Goal: Use online tool/utility: Utilize a website feature to perform a specific function

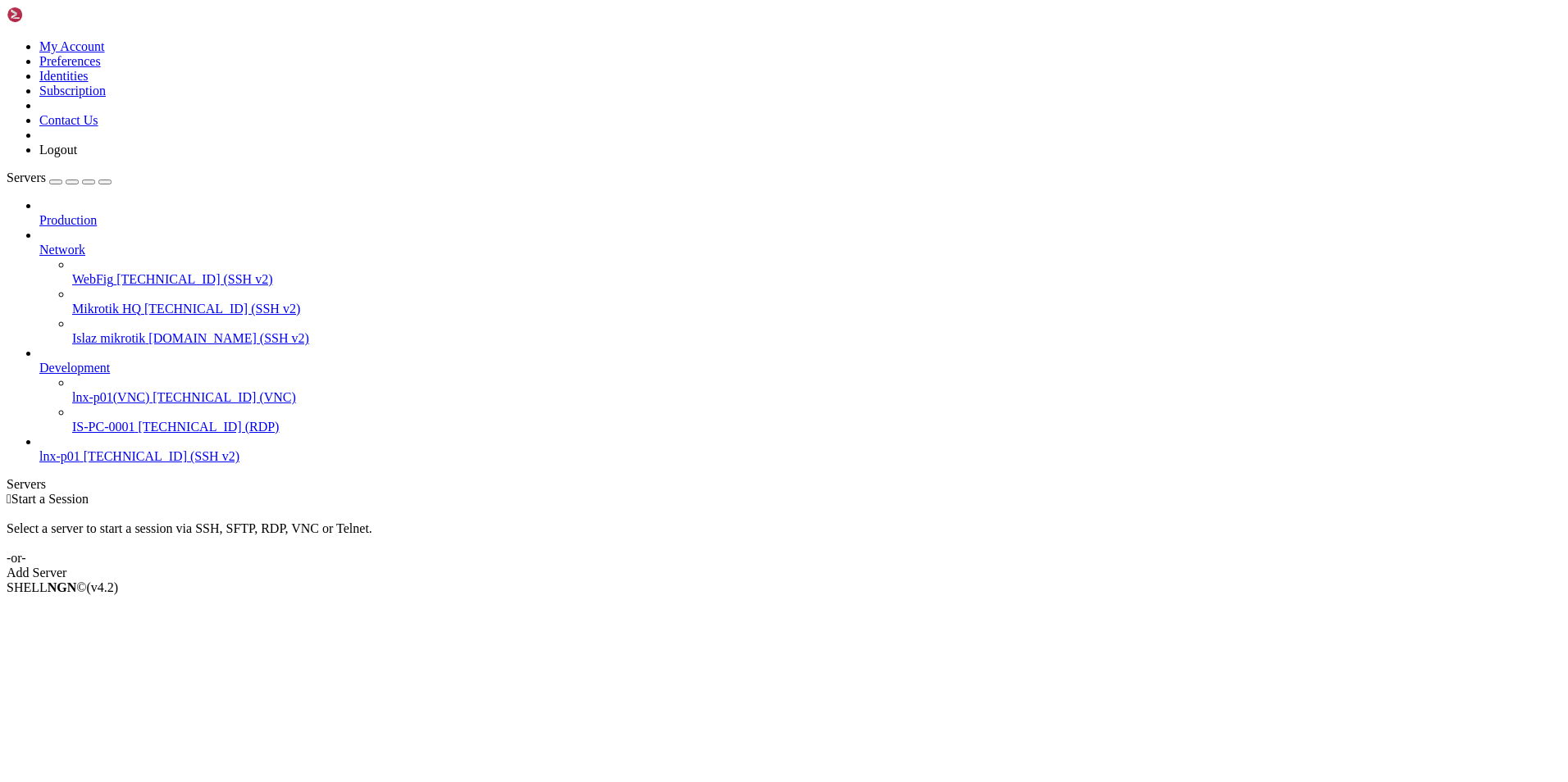
click at [153, 391] on span "[TECHNICAL_ID] (VNC)" at bounding box center [224, 397] width 143 height 14
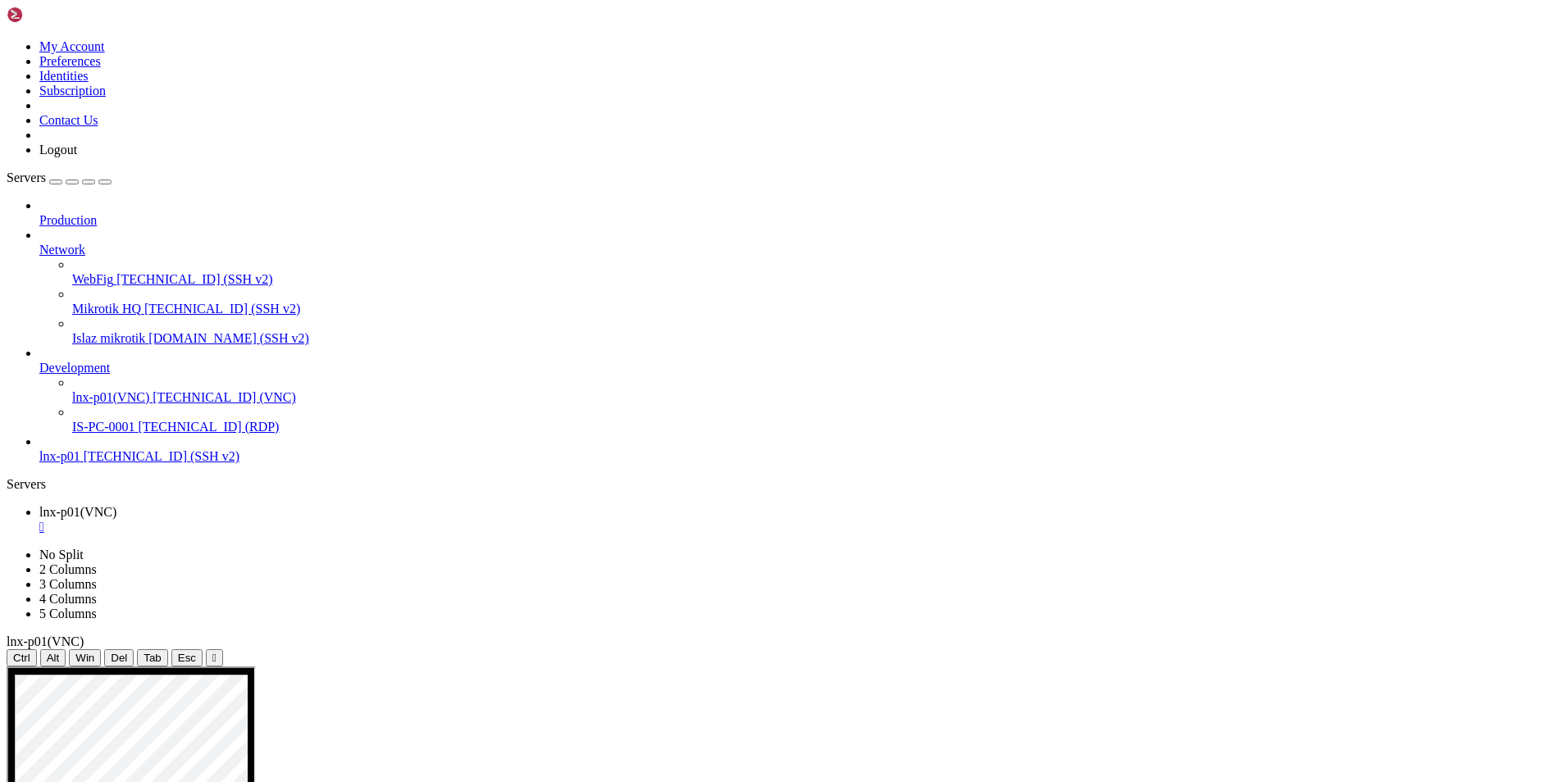
drag, startPoint x: 182, startPoint y: 894, endPoint x: 200, endPoint y: 897, distance: 18.2
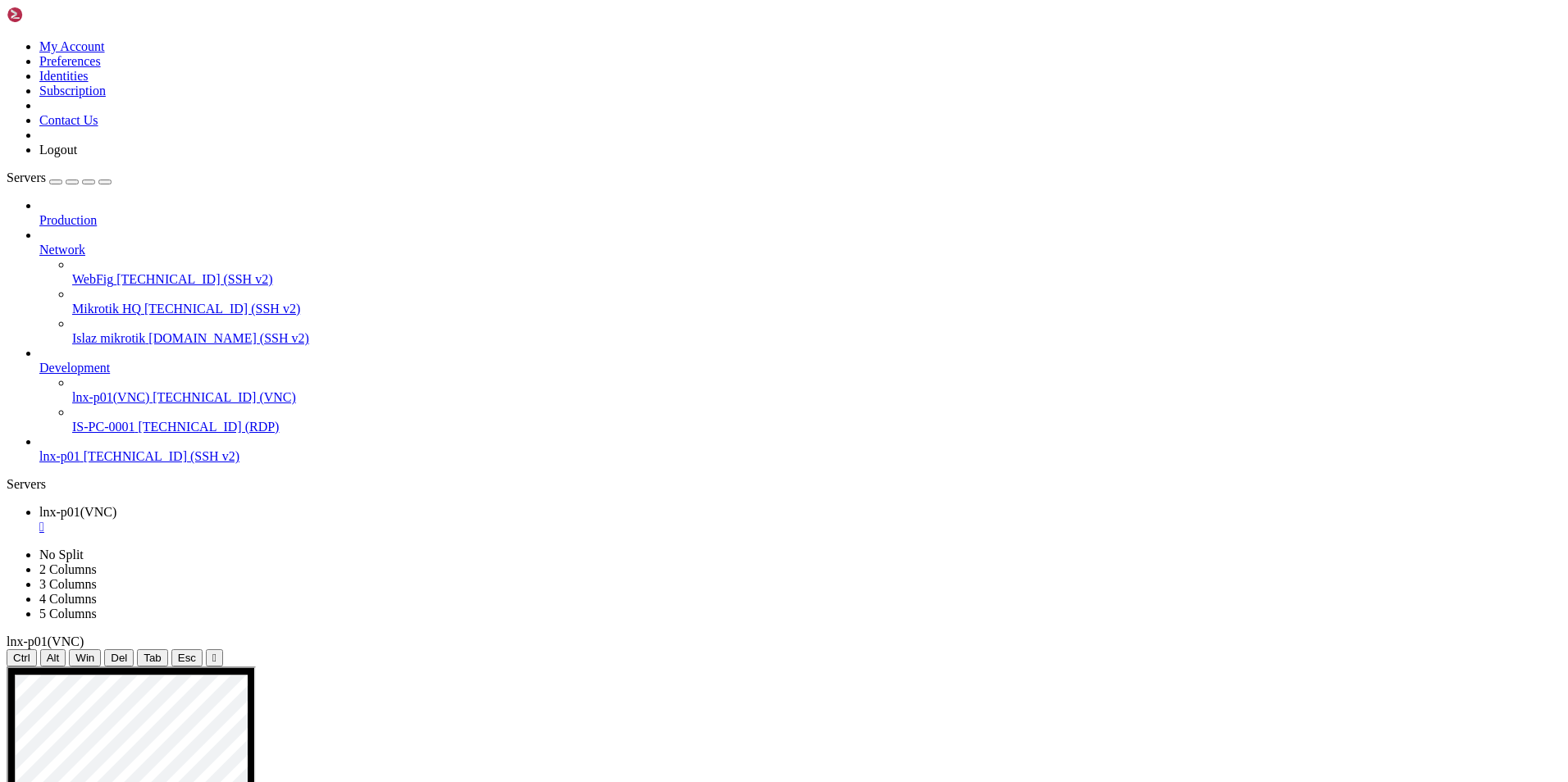
click at [20, 20] on img at bounding box center [54, 14] width 95 height 16
click at [7, 39] on icon at bounding box center [7, 39] width 0 height 0
click at [106, 97] on link "Subscription" at bounding box center [73, 90] width 67 height 14
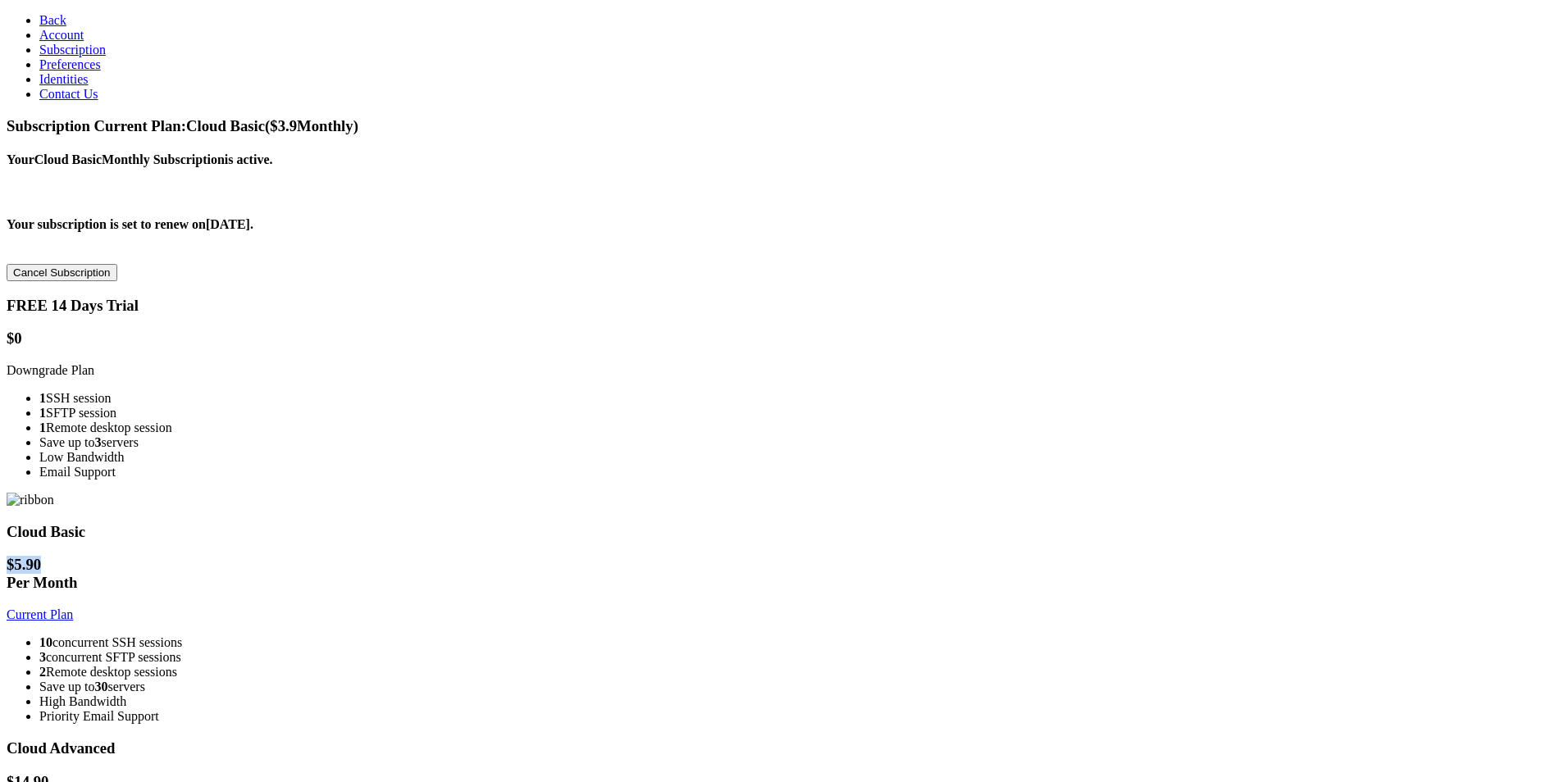
drag, startPoint x: 678, startPoint y: 304, endPoint x: 758, endPoint y: 304, distance: 80.0
click at [758, 556] on h1 "$ 5.90 Per Month" at bounding box center [784, 574] width 1555 height 36
click at [39, 15] on span "Back" at bounding box center [53, 20] width 27 height 14
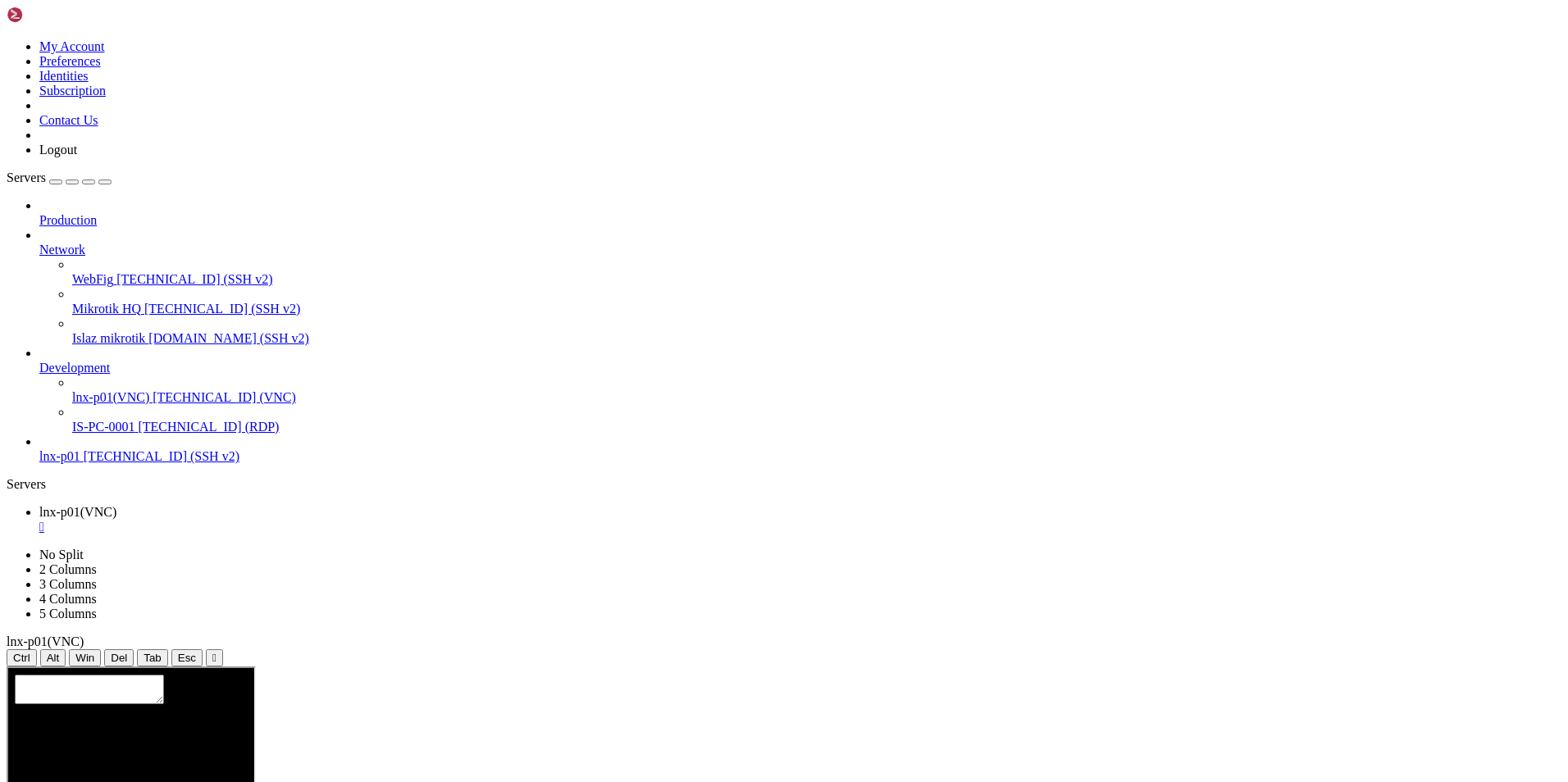
click at [246, 673] on div at bounding box center [129, 673] width 233 height 0
click at [238, 673] on div at bounding box center [129, 673] width 233 height 0
click at [117, 505] on span "lnx-p01(VNC)" at bounding box center [78, 512] width 77 height 14
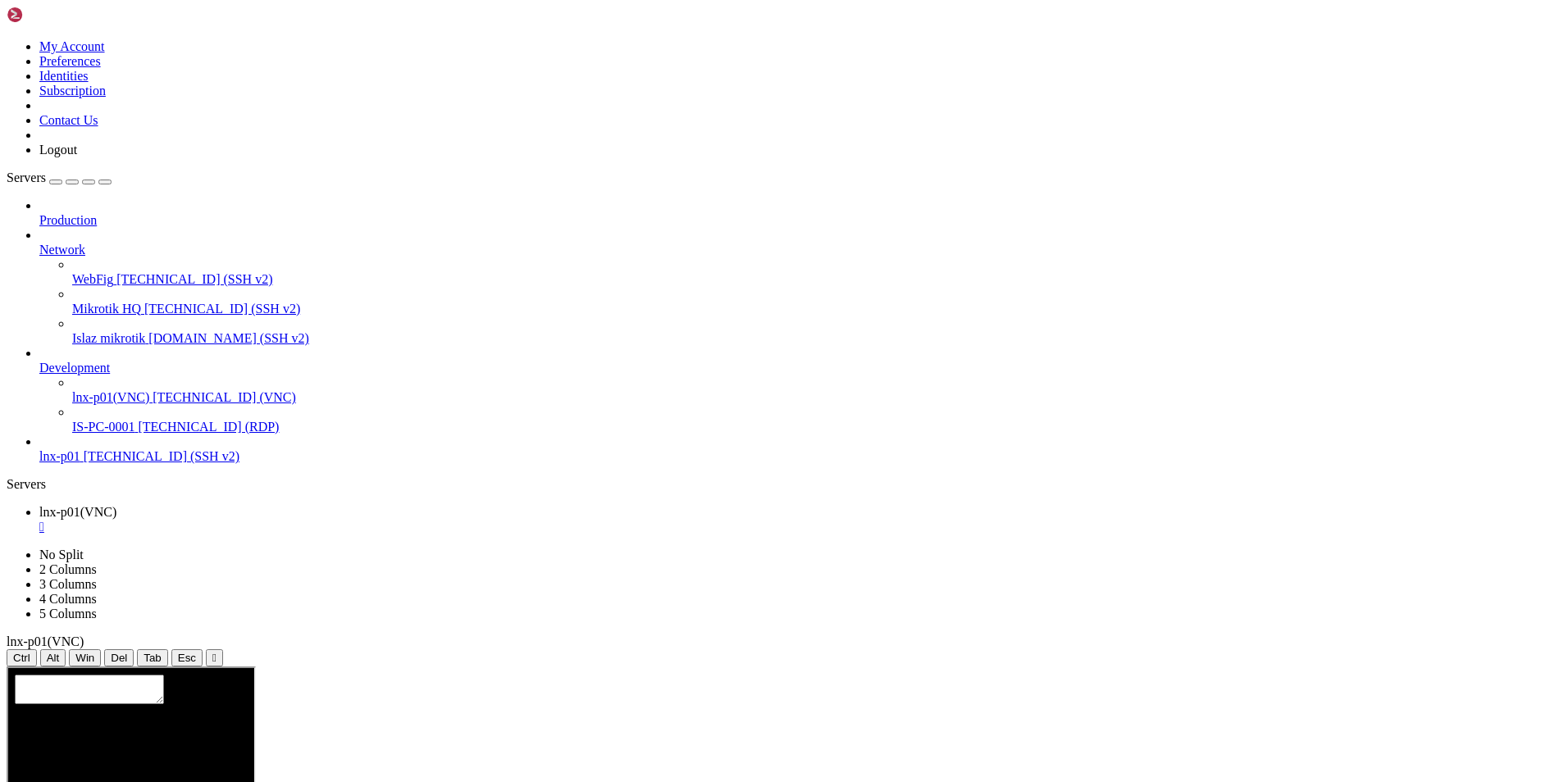
click at [153, 391] on span "[TECHNICAL_ID] (VNC)" at bounding box center [224, 397] width 143 height 14
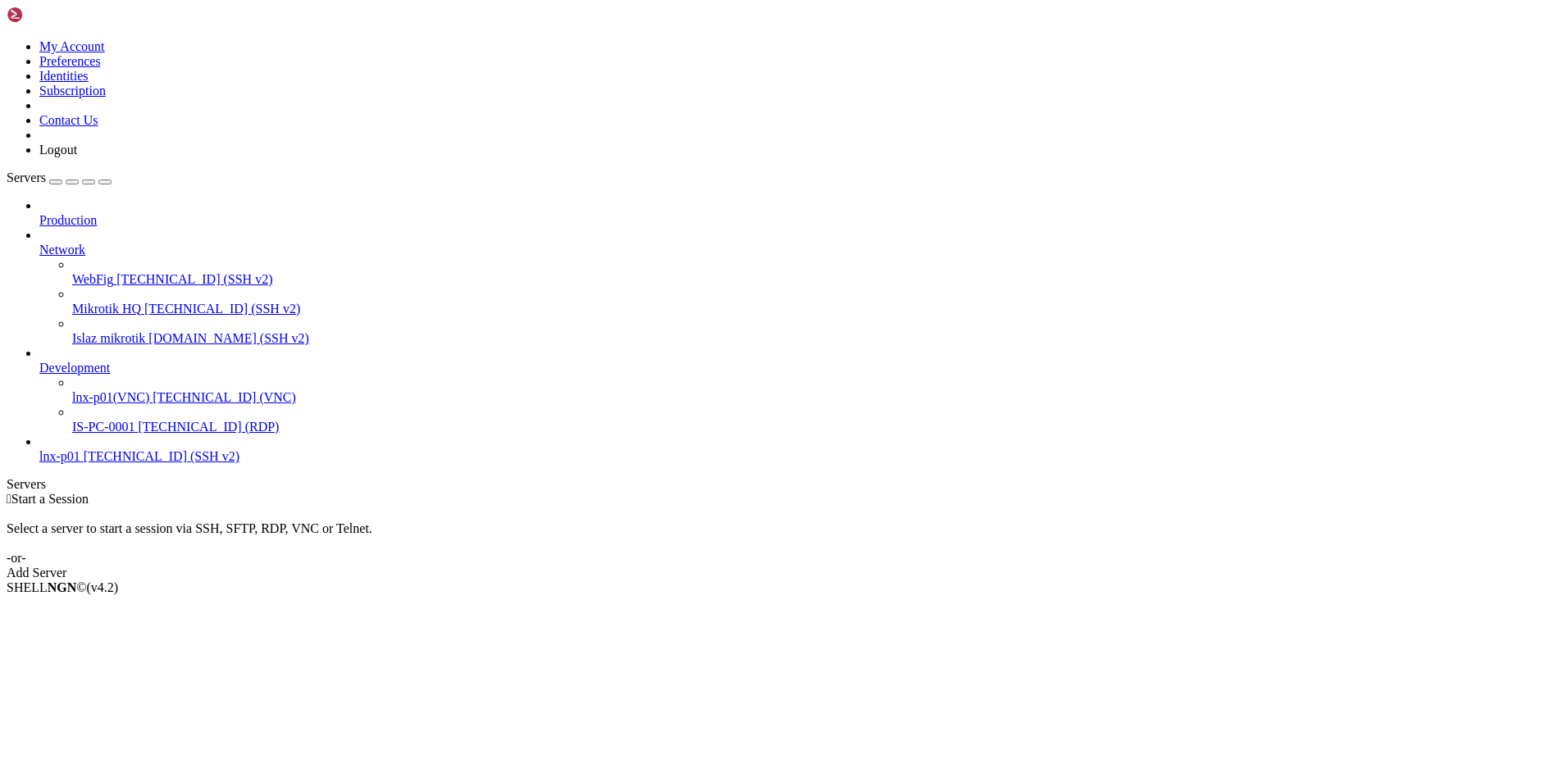
click at [105, 391] on span "lnx-p01(VNC)" at bounding box center [111, 397] width 77 height 14
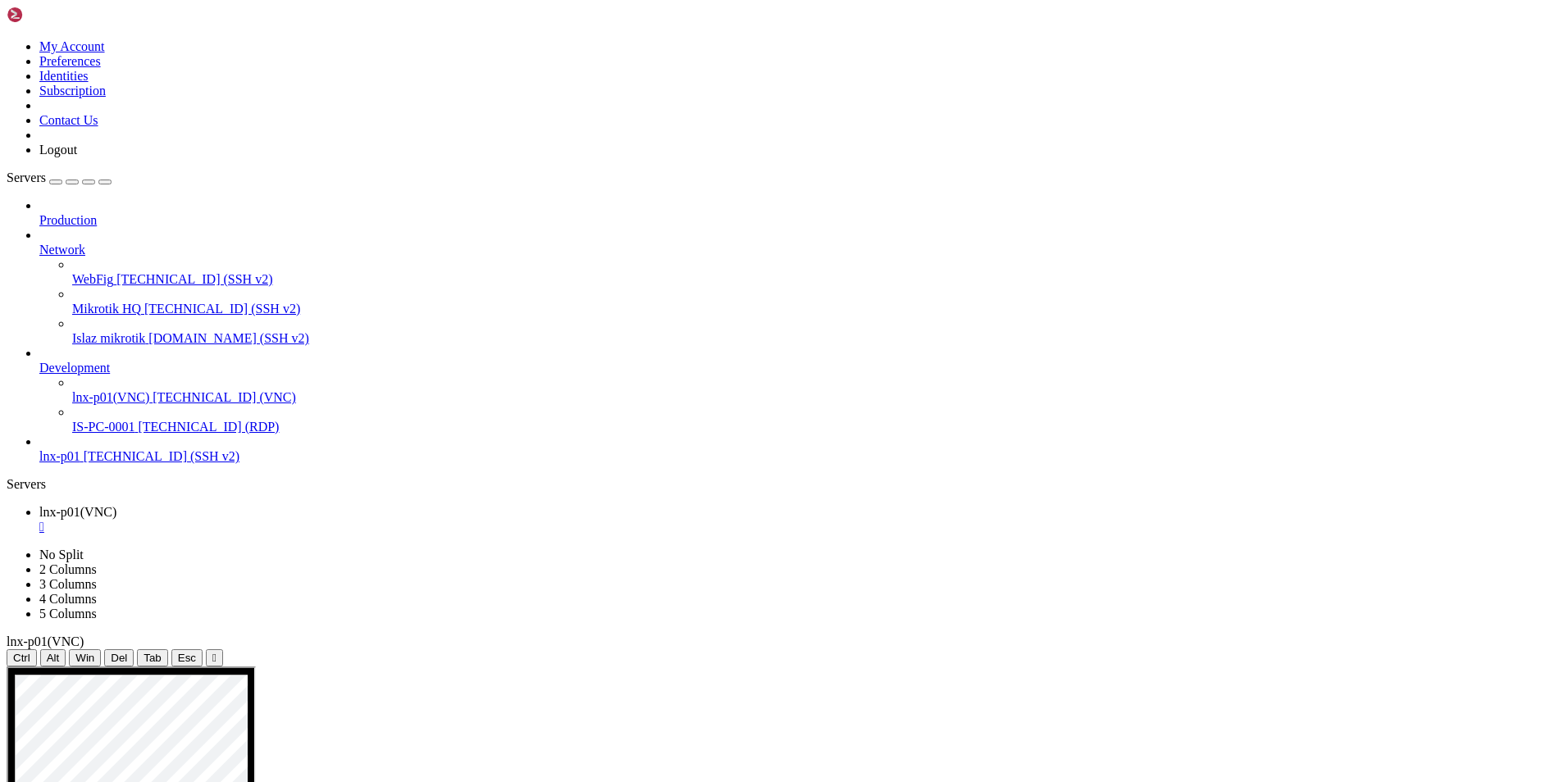
drag, startPoint x: 309, startPoint y: 892, endPoint x: 436, endPoint y: 906, distance: 127.8
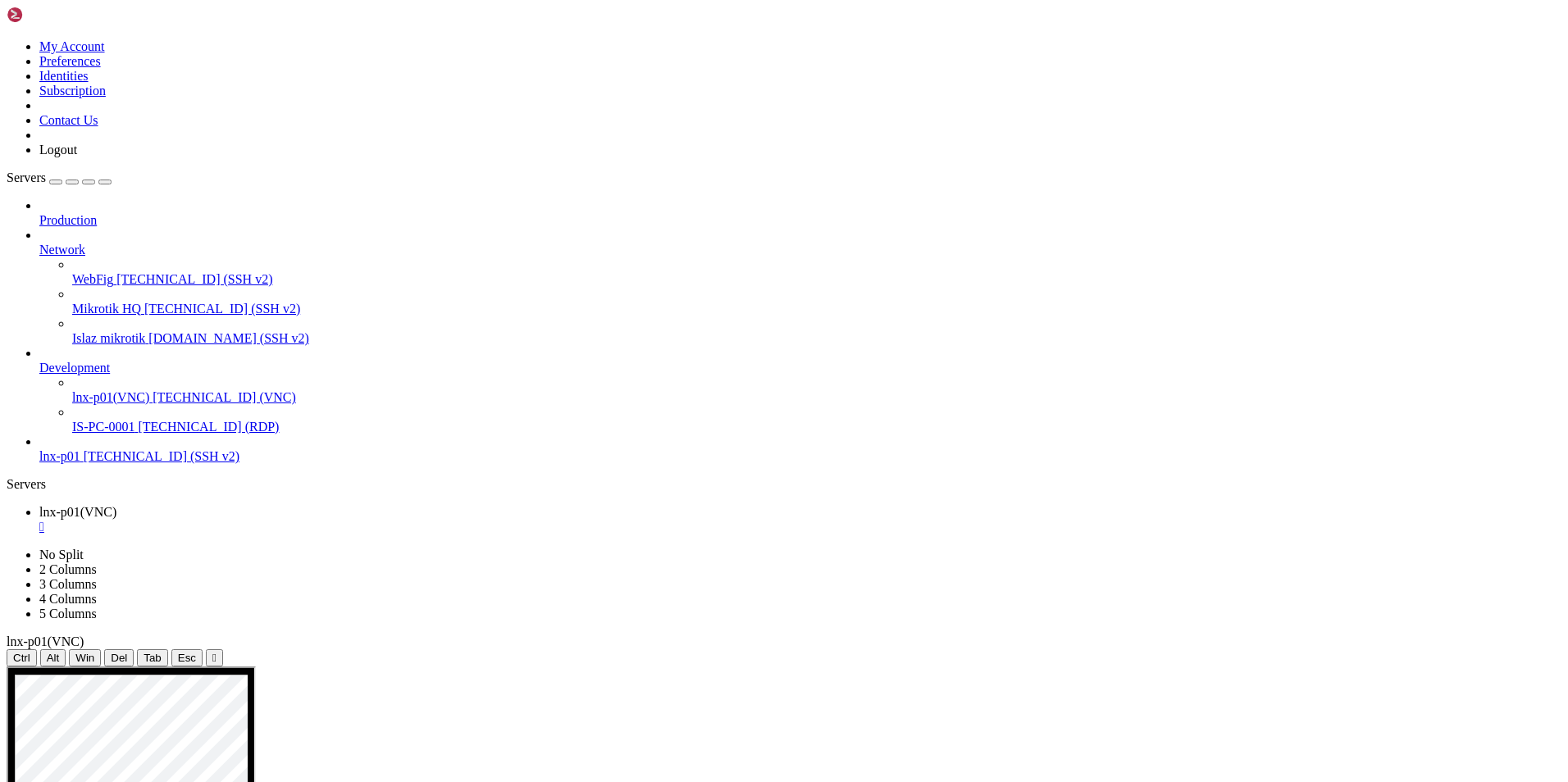
drag, startPoint x: 649, startPoint y: 897, endPoint x: 659, endPoint y: 900, distance: 10.4
